Goal: Transaction & Acquisition: Purchase product/service

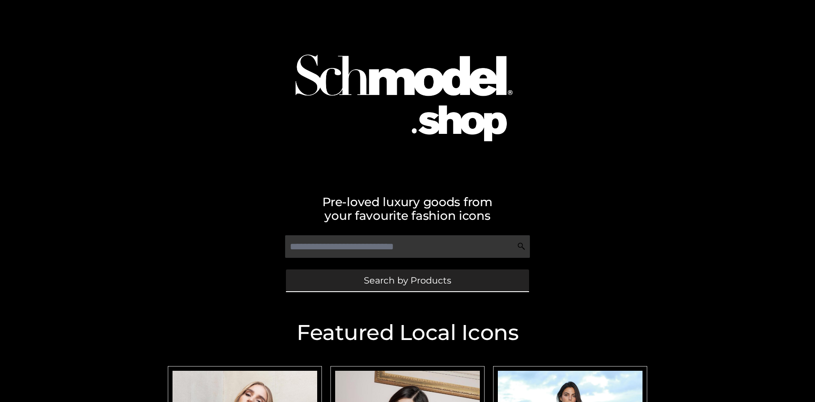
click at [407, 280] on span "Search by Products" at bounding box center [407, 280] width 87 height 9
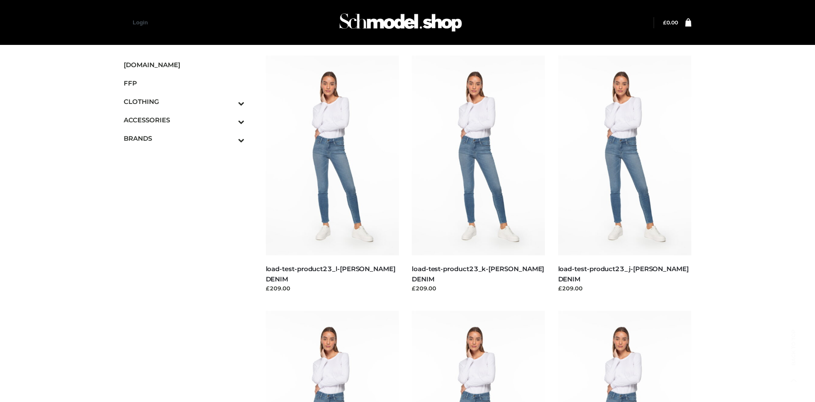
scroll to position [811, 0]
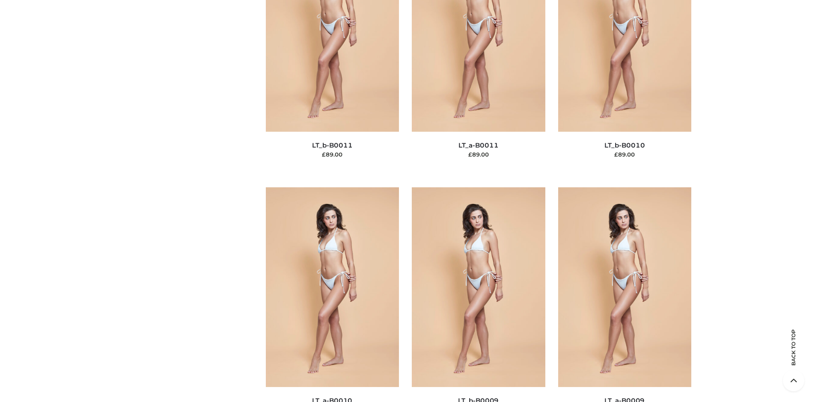
click at [0, 0] on span "BAGS" at bounding box center [0, 0] width 0 height 0
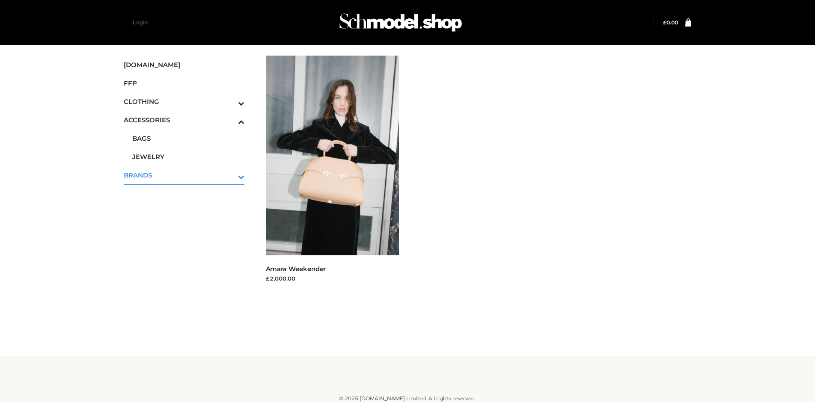
click at [229, 175] on icon "Toggle Submenu" at bounding box center [197, 177] width 96 height 10
click at [188, 175] on span "PARKERSMITH" at bounding box center [188, 175] width 112 height 10
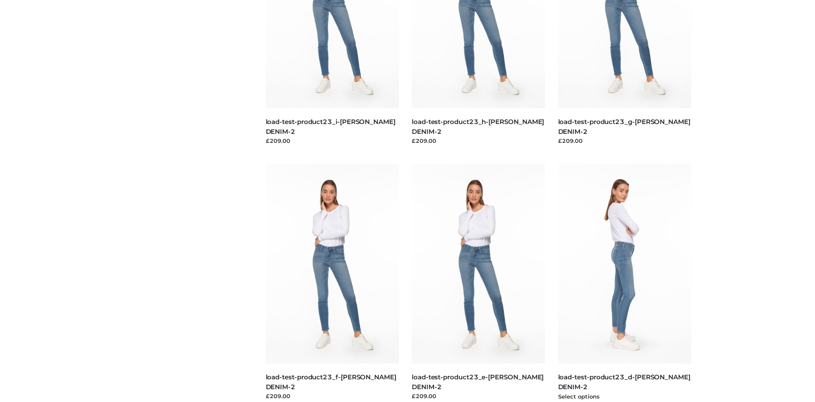
click at [624, 283] on img at bounding box center [625, 264] width 134 height 200
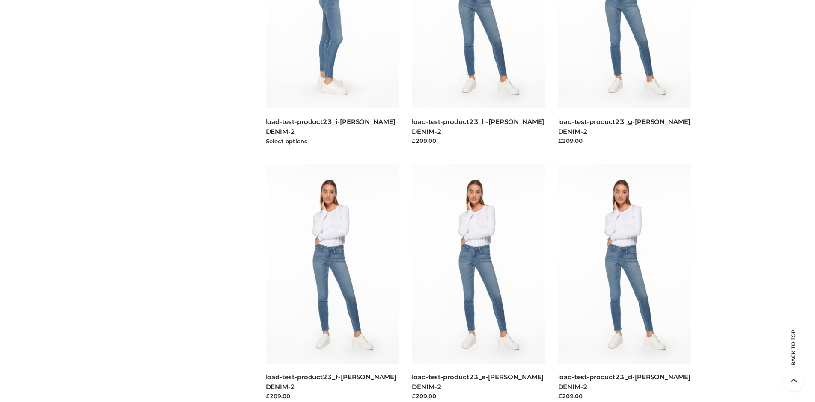
scroll to position [0, 0]
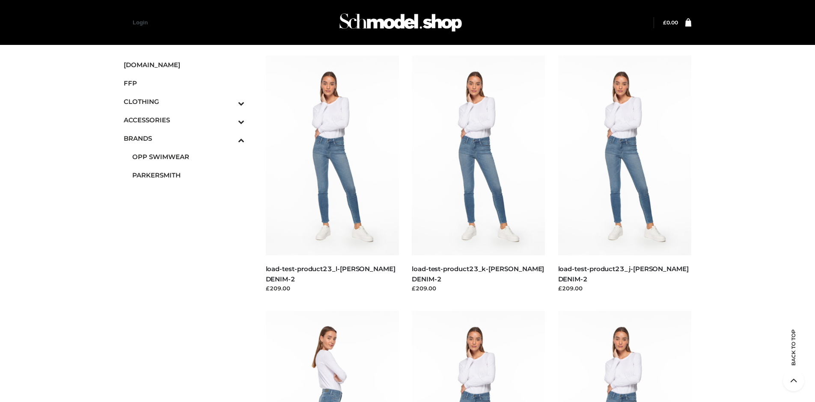
click at [184, 83] on span "FFP" at bounding box center [184, 83] width 121 height 10
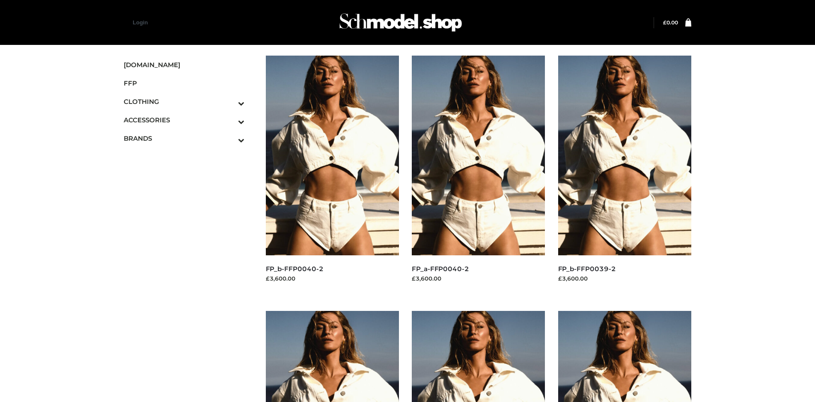
scroll to position [659, 0]
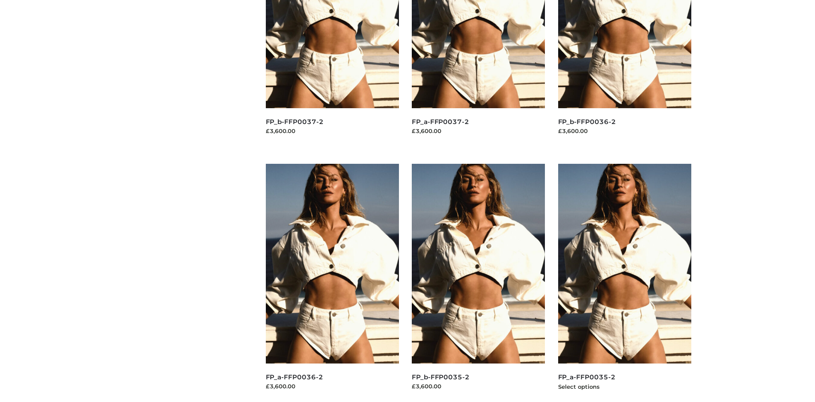
click at [624, 283] on img at bounding box center [625, 264] width 134 height 200
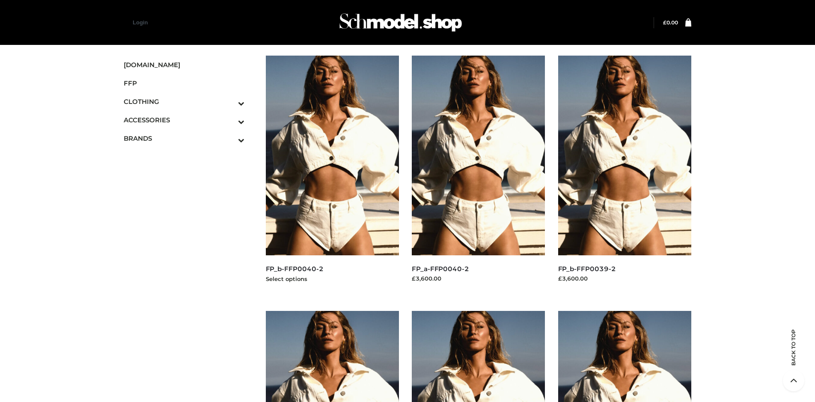
click at [332, 175] on img at bounding box center [333, 156] width 134 height 200
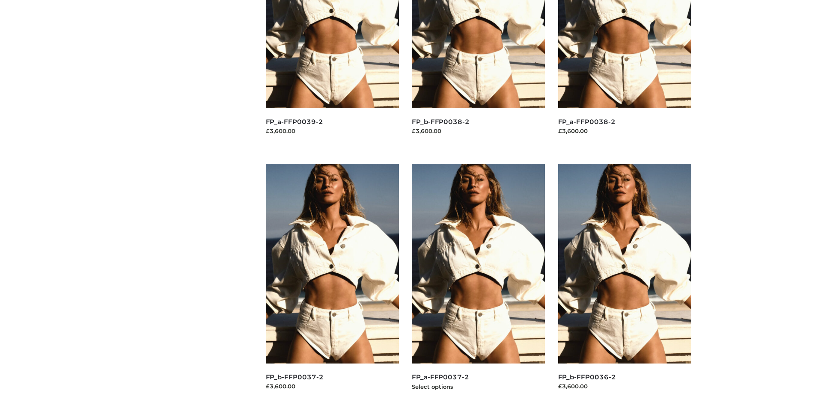
click at [478, 283] on img at bounding box center [479, 264] width 134 height 200
click at [332, 283] on img at bounding box center [333, 264] width 134 height 200
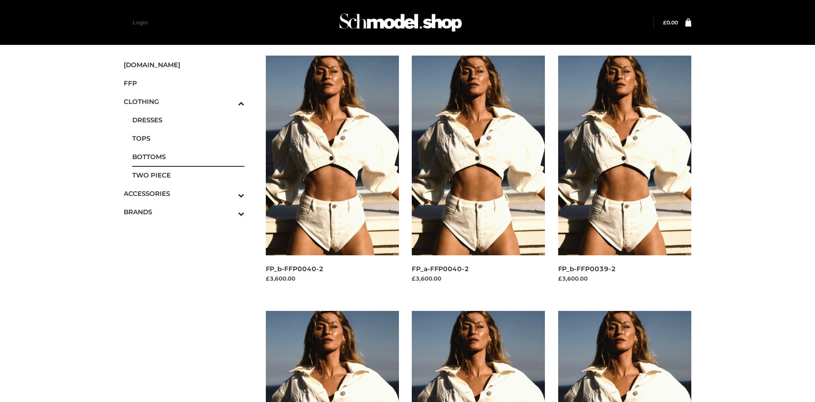
click at [188, 157] on span "BOTTOMS" at bounding box center [188, 157] width 112 height 10
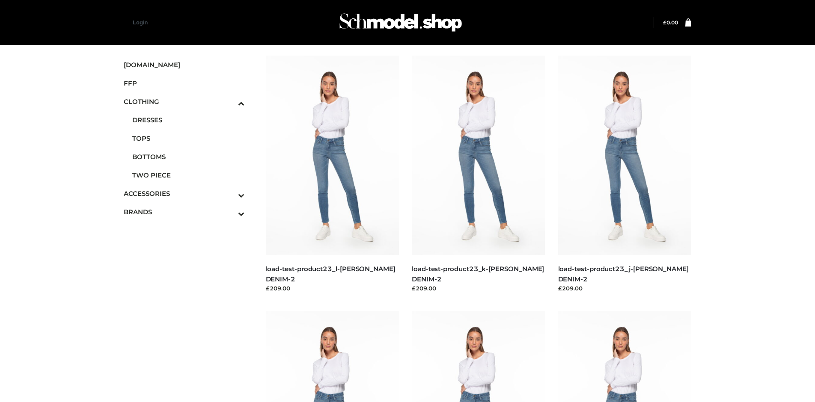
scroll to position [659, 0]
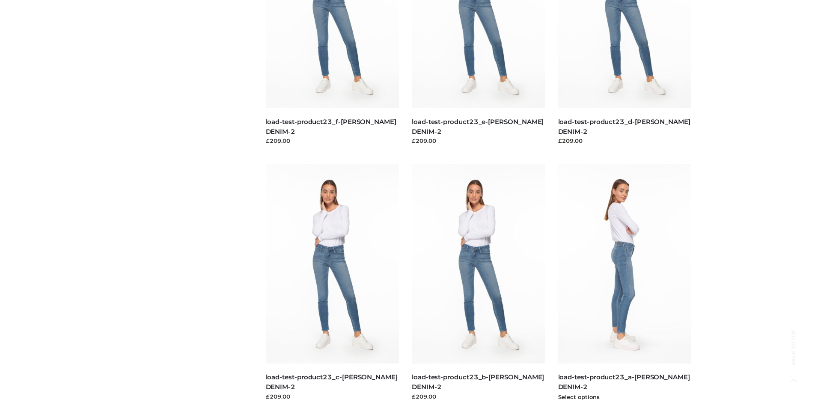
click at [624, 283] on img at bounding box center [625, 264] width 134 height 200
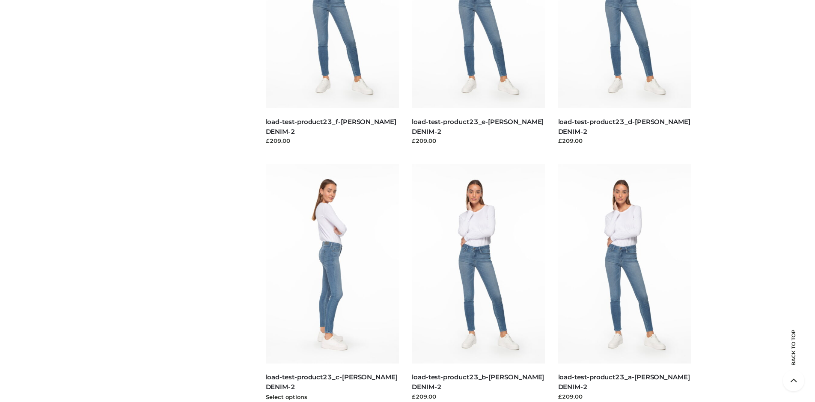
click at [332, 283] on img at bounding box center [333, 264] width 134 height 200
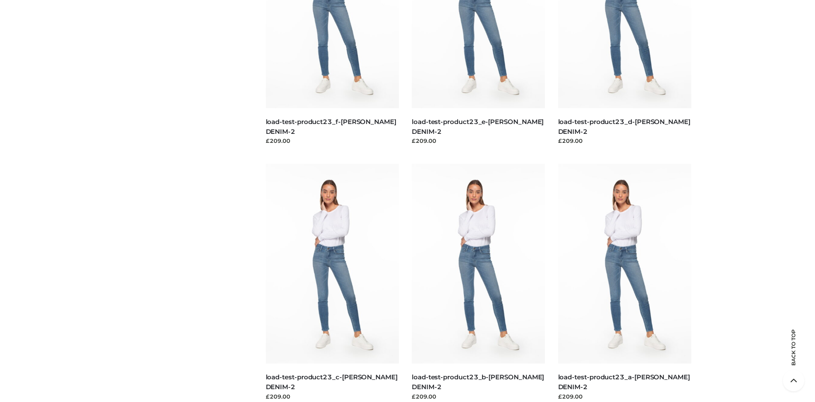
scroll to position [0, 0]
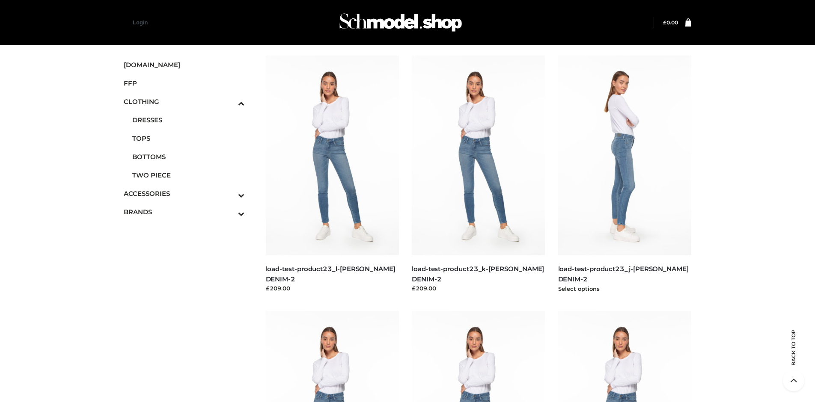
click at [624, 175] on img at bounding box center [625, 156] width 134 height 200
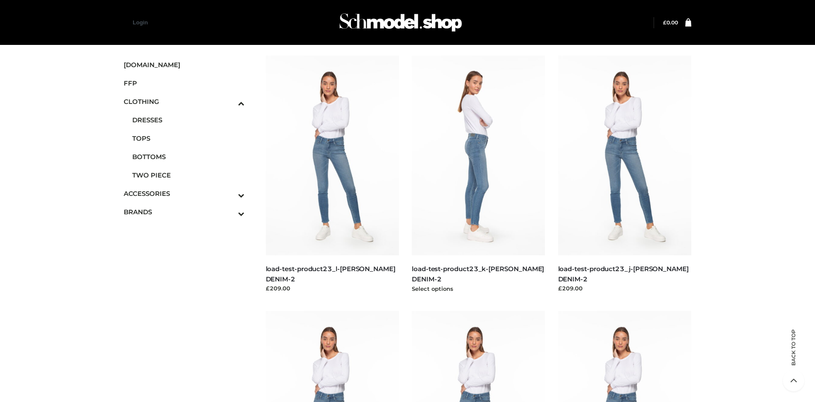
click at [478, 175] on img at bounding box center [479, 156] width 134 height 200
